Goal: Check status: Check status

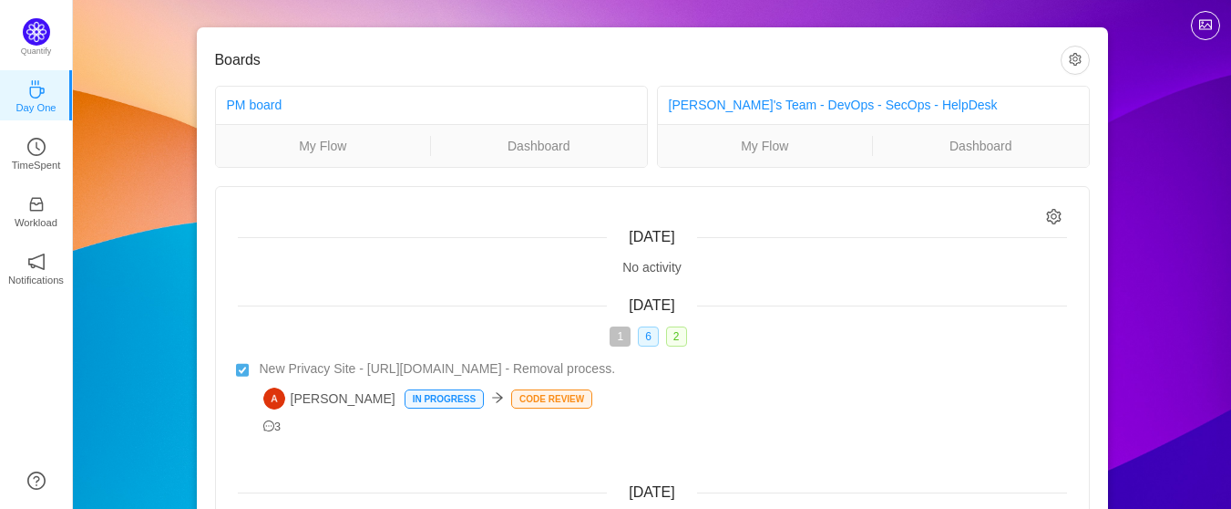
click at [859, 316] on div "[DATE]" at bounding box center [652, 305] width 829 height 22
click at [40, 158] on p "TimeSpent" at bounding box center [36, 165] width 49 height 16
click at [24, 159] on p "TimeSpent" at bounding box center [36, 165] width 49 height 16
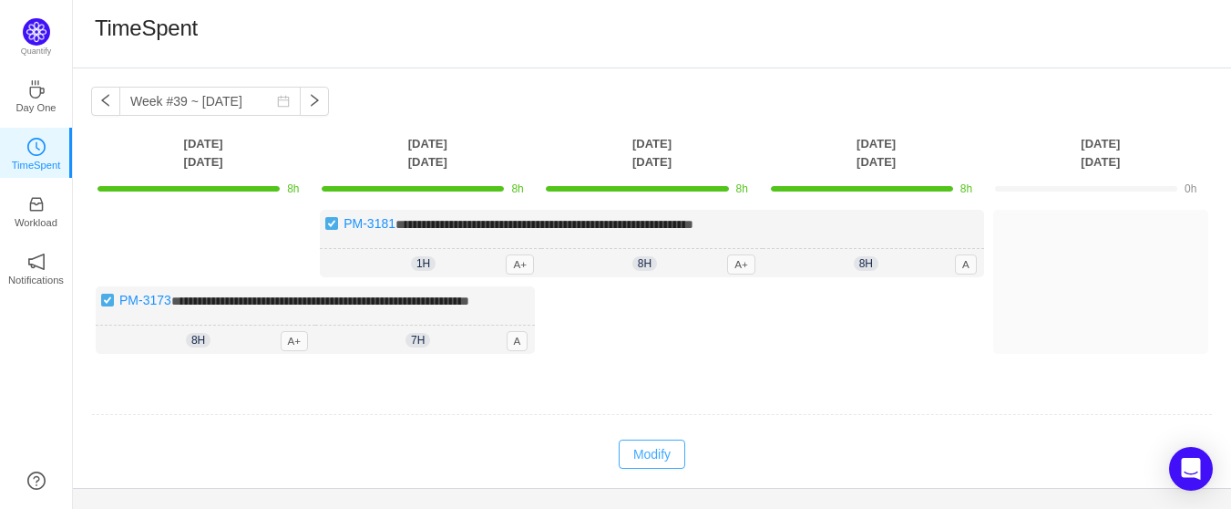
click at [654, 468] on button "Modify" at bounding box center [652, 453] width 67 height 29
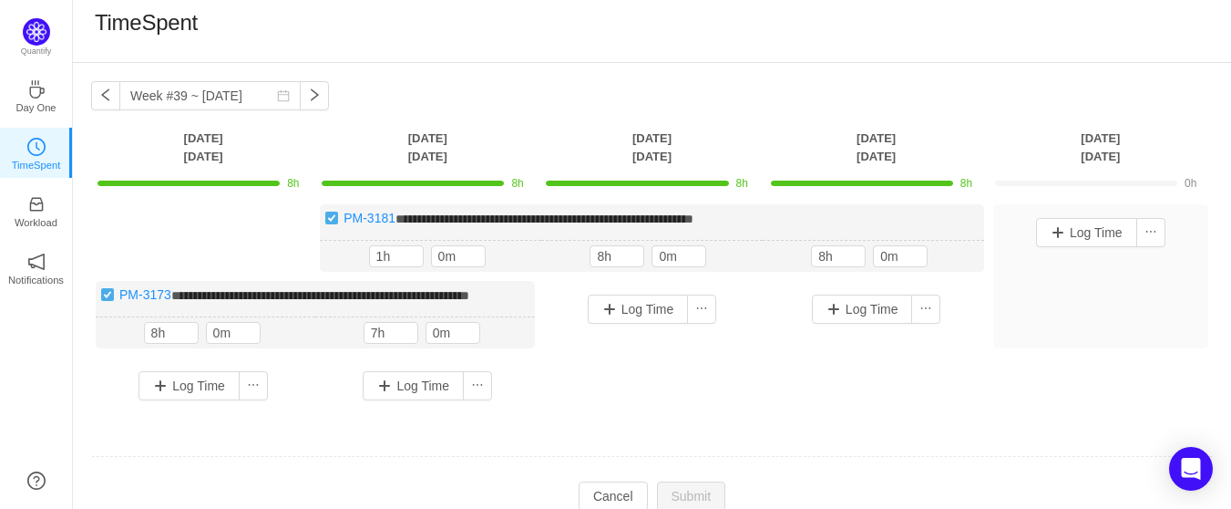
scroll to position [101, 0]
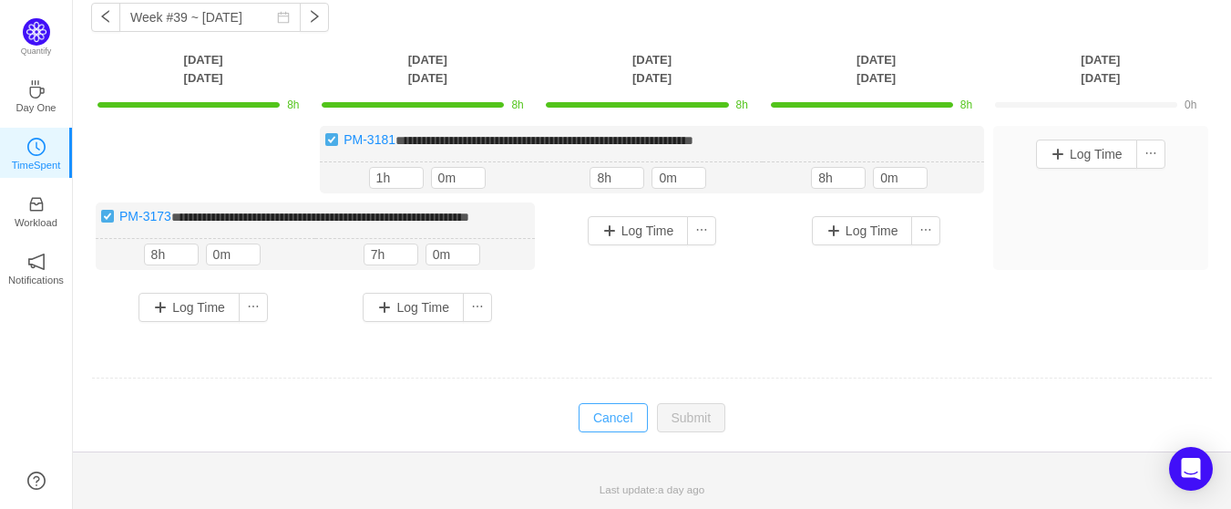
click at [612, 425] on button "Cancel" at bounding box center [613, 417] width 69 height 29
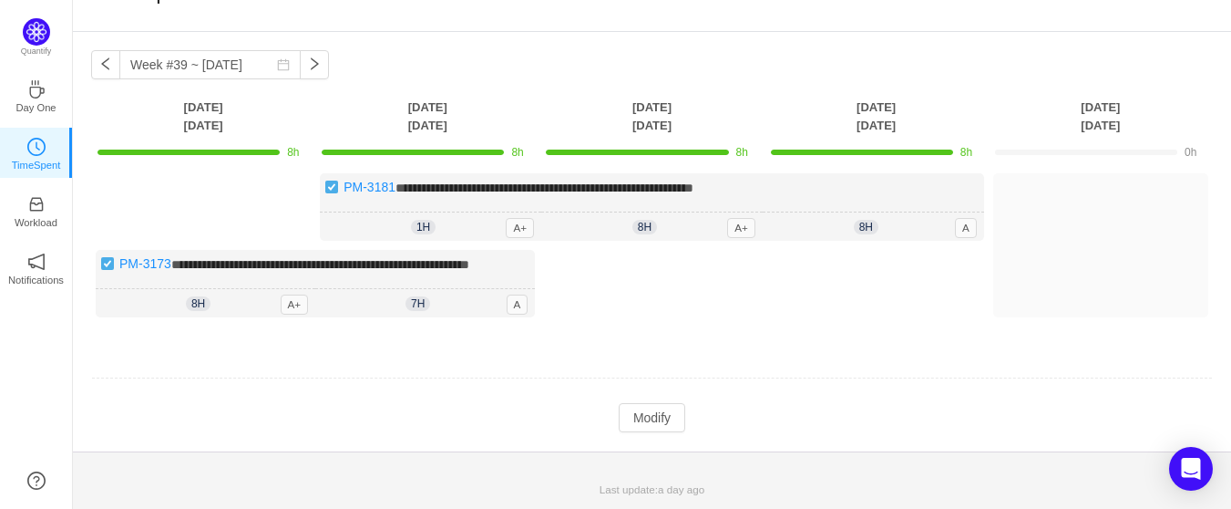
scroll to position [54, 0]
click at [300, 50] on button "button" at bounding box center [314, 64] width 29 height 29
click at [108, 50] on button "button" at bounding box center [105, 64] width 29 height 29
type input "Week #38 ~ [DATE]"
